Goal: Task Accomplishment & Management: Use online tool/utility

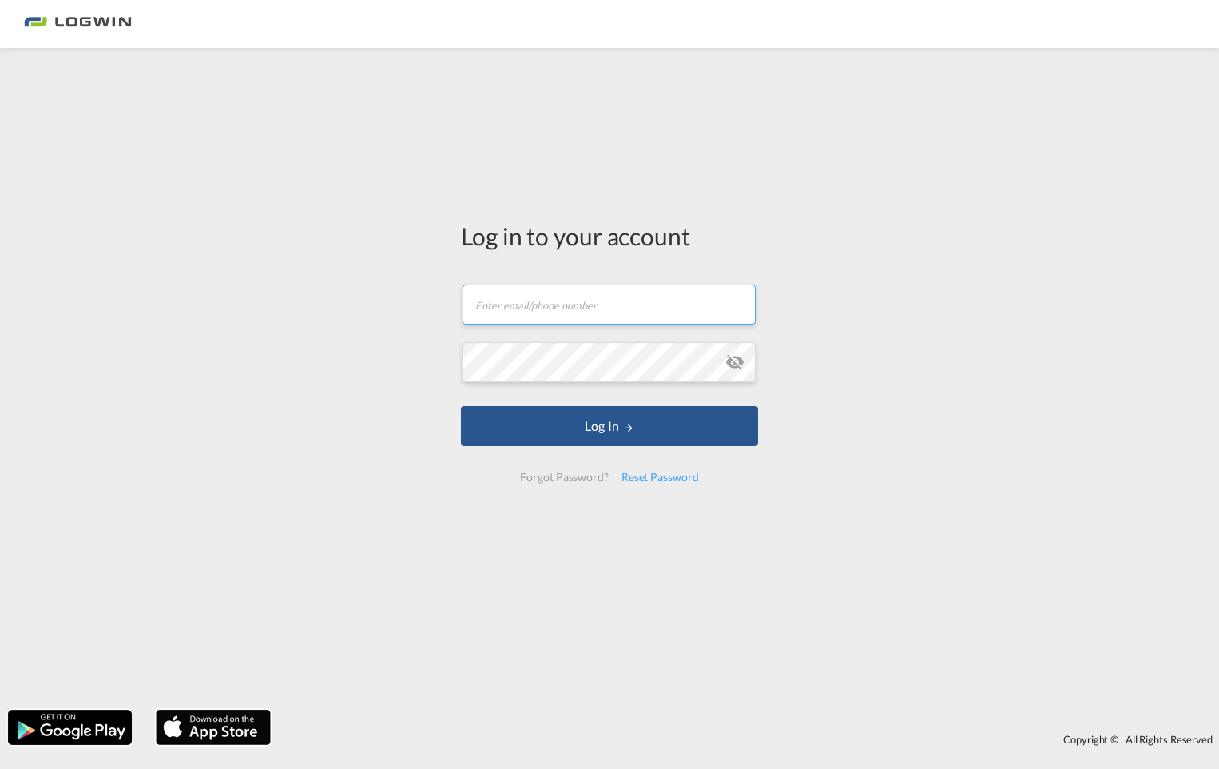
click at [487, 310] on input "text" at bounding box center [609, 304] width 293 height 40
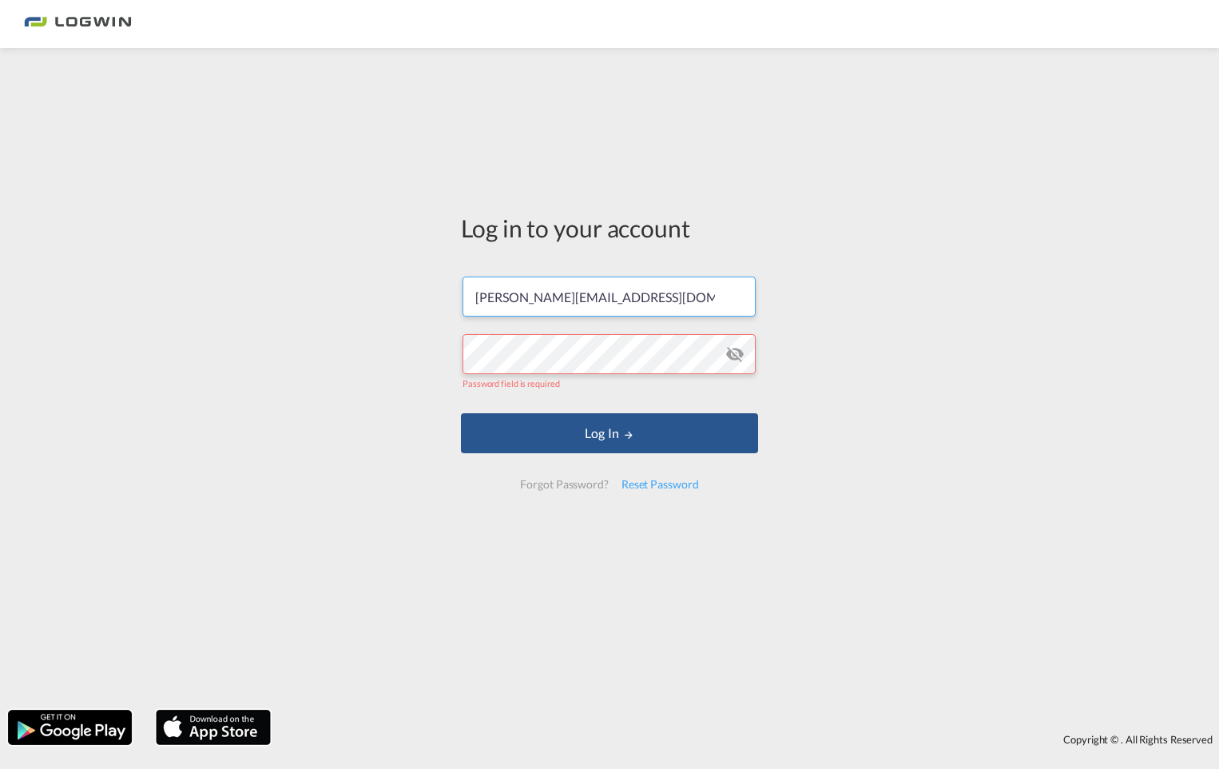
drag, startPoint x: 682, startPoint y: 302, endPoint x: 475, endPoint y: 302, distance: 207.0
click at [475, 302] on input "wendy.bourree@logwin-logistics.com" at bounding box center [609, 296] width 293 height 40
type input "wendy.bourree@logwin-logistics.com"
drag, startPoint x: 681, startPoint y: 297, endPoint x: 479, endPoint y: 311, distance: 201.8
click at [479, 311] on input "wendy.bourree@logwin-logistics.com" at bounding box center [609, 296] width 293 height 40
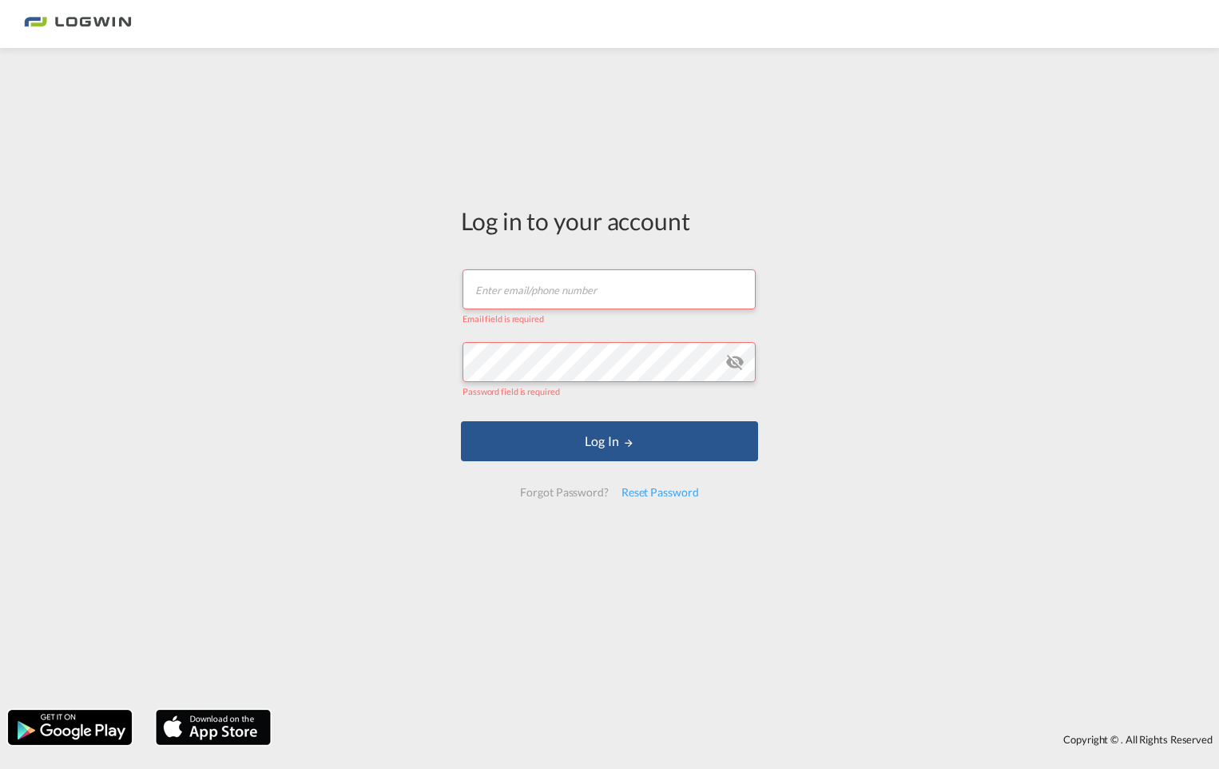
click at [483, 288] on input "text" at bounding box center [609, 289] width 293 height 40
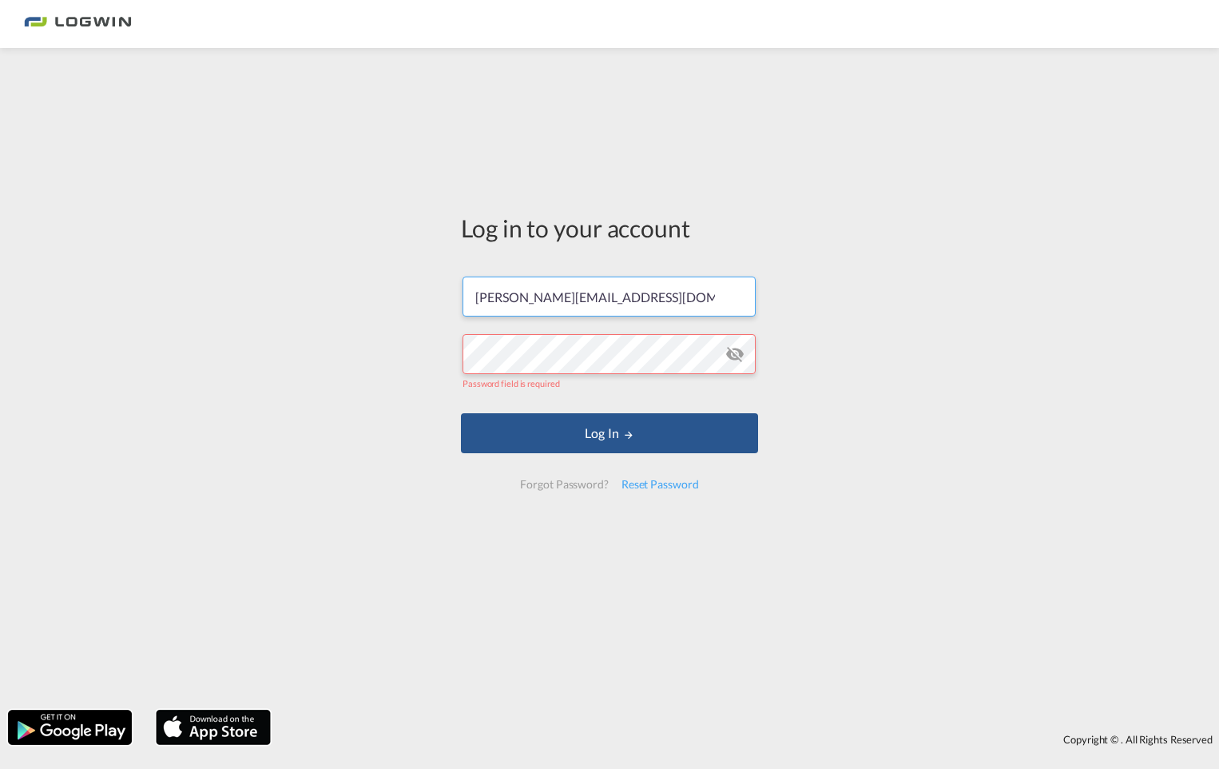
drag, startPoint x: 676, startPoint y: 296, endPoint x: 457, endPoint y: 292, distance: 219.0
click at [457, 292] on div "Log in to your account wendy.bourree@logwin-logistics.com Password field is req…" at bounding box center [609, 358] width 321 height 604
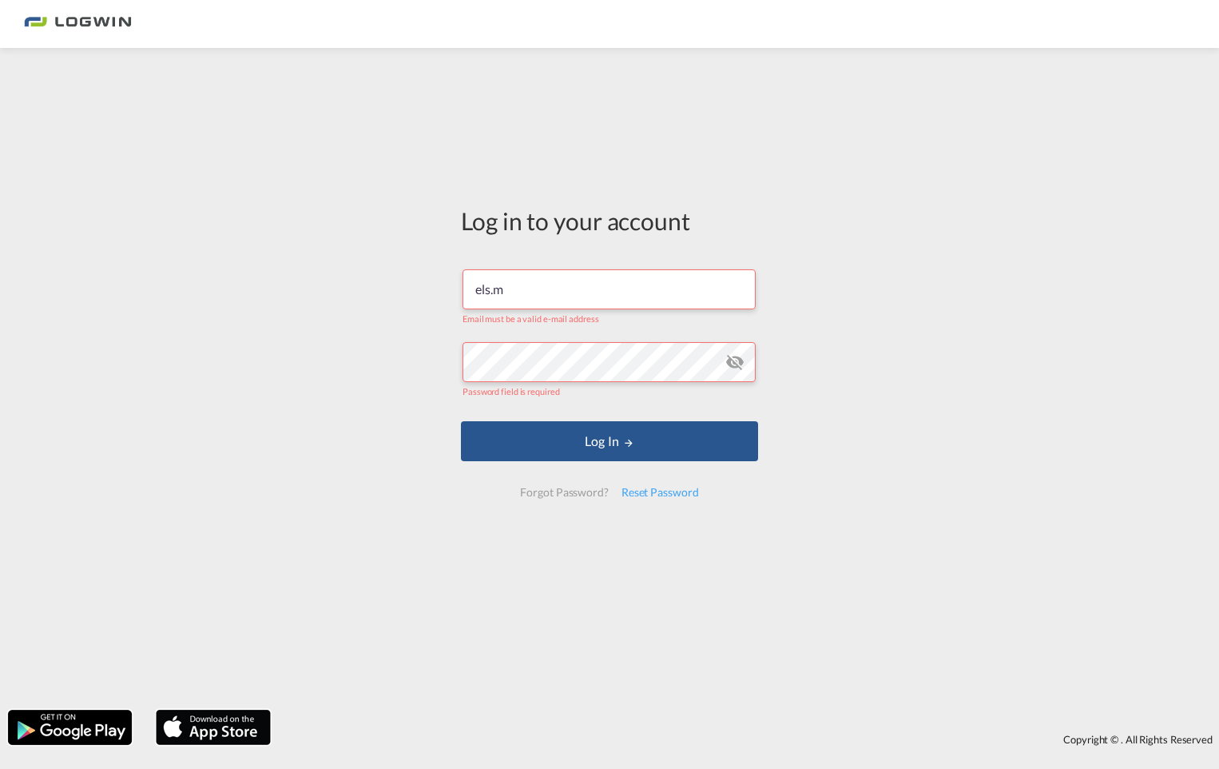
drag, startPoint x: 459, startPoint y: 286, endPoint x: 437, endPoint y: 286, distance: 22.4
click at [437, 286] on div "Log in to your account els.m Email must be a valid e-mail address Password fiel…" at bounding box center [609, 379] width 1219 height 646
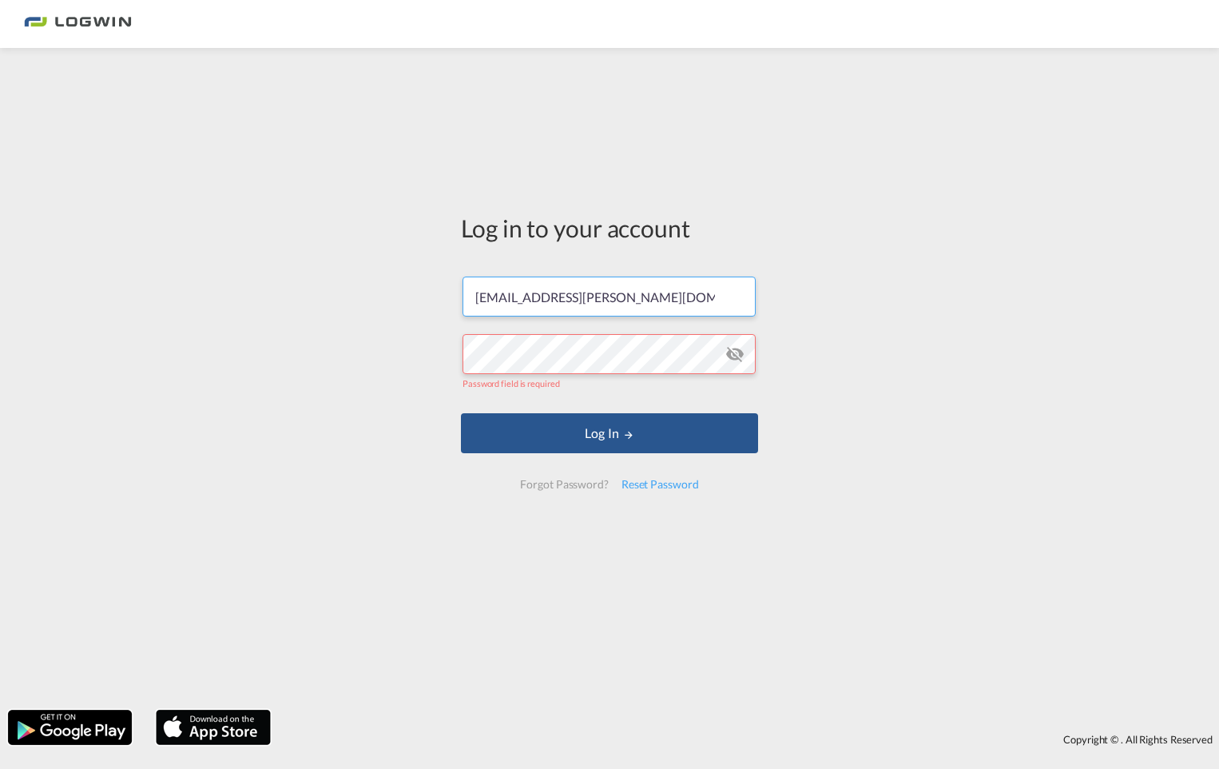
type input "wendy.bourree@logwin-logistics.com"
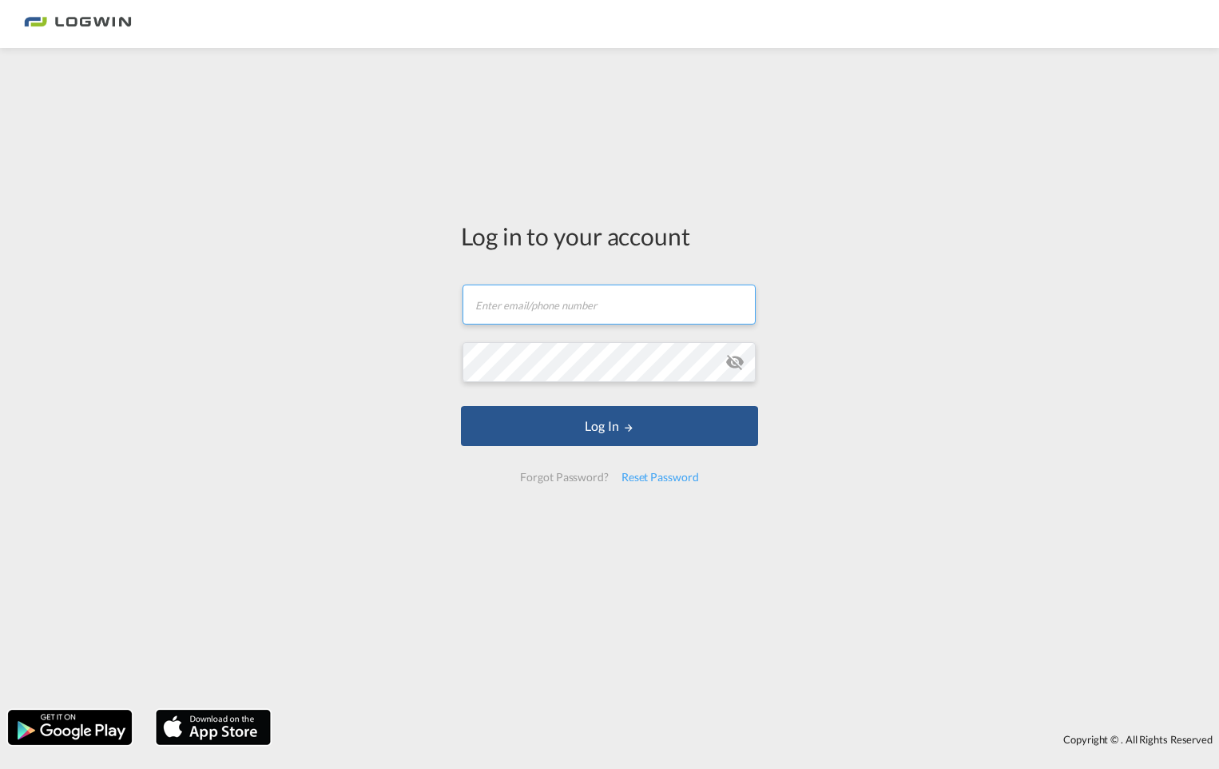
click at [538, 307] on input "text" at bounding box center [609, 304] width 293 height 40
type input "[EMAIL_ADDRESS][PERSON_NAME][DOMAIN_NAME]"
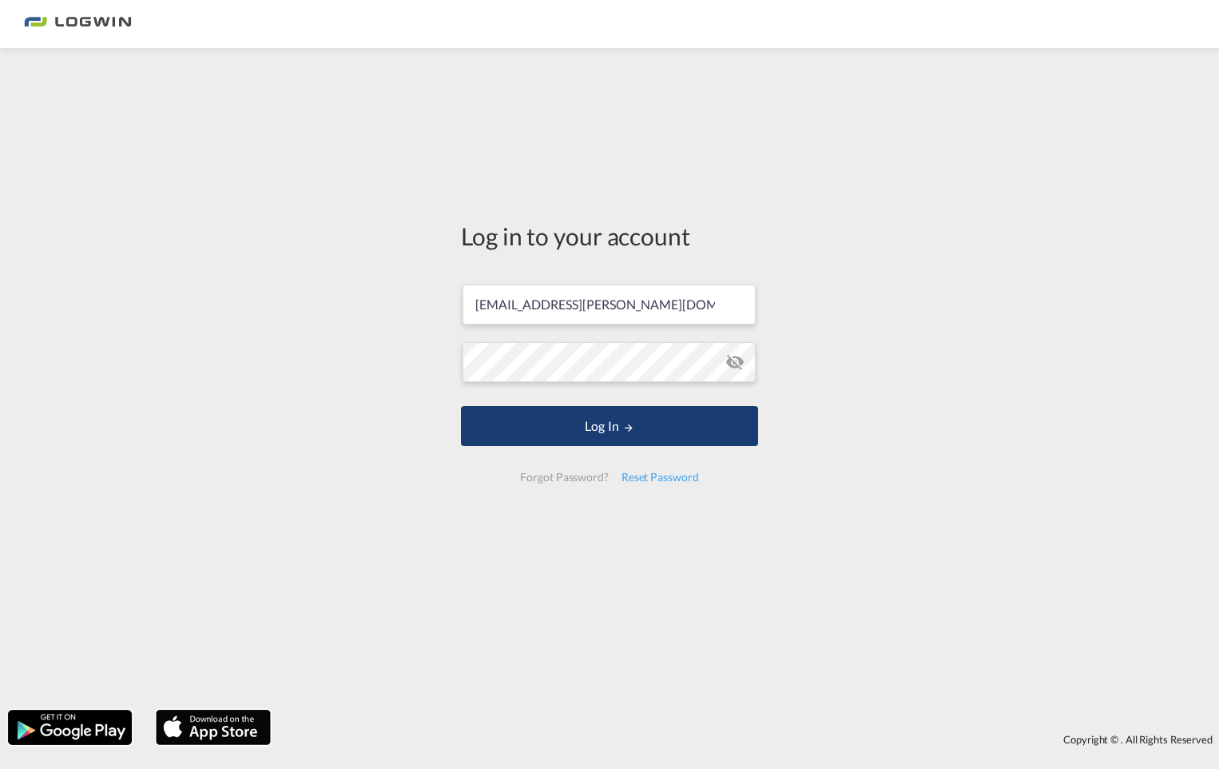
click at [615, 430] on button "Log In" at bounding box center [609, 426] width 297 height 40
